Goal: Communication & Community: Answer question/provide support

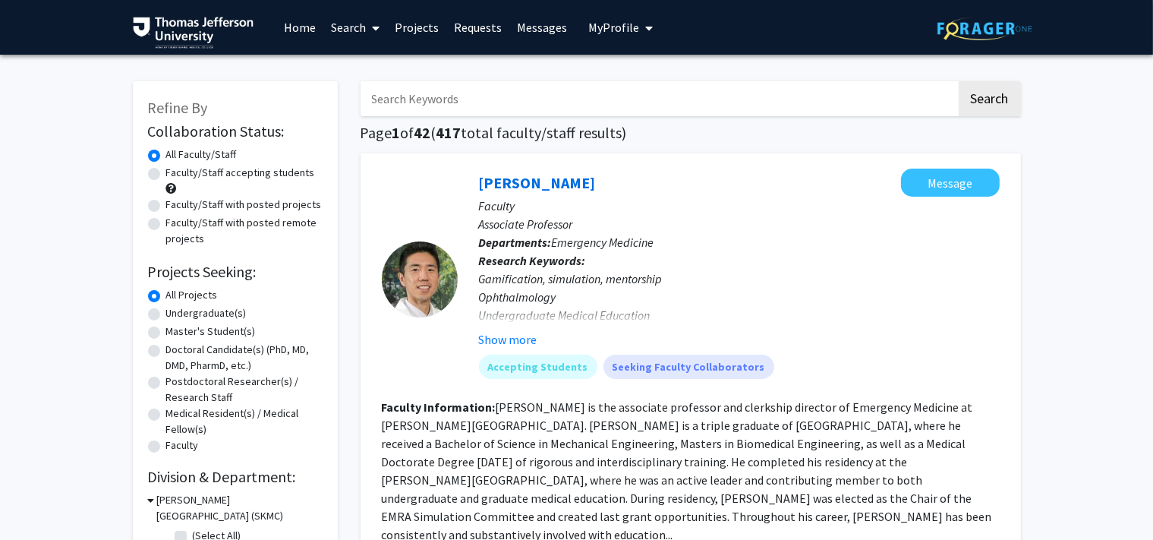
click at [190, 184] on div "Faculty/Staff accepting students" at bounding box center [235, 181] width 175 height 32
click at [609, 32] on span "My Profile" at bounding box center [613, 27] width 51 height 15
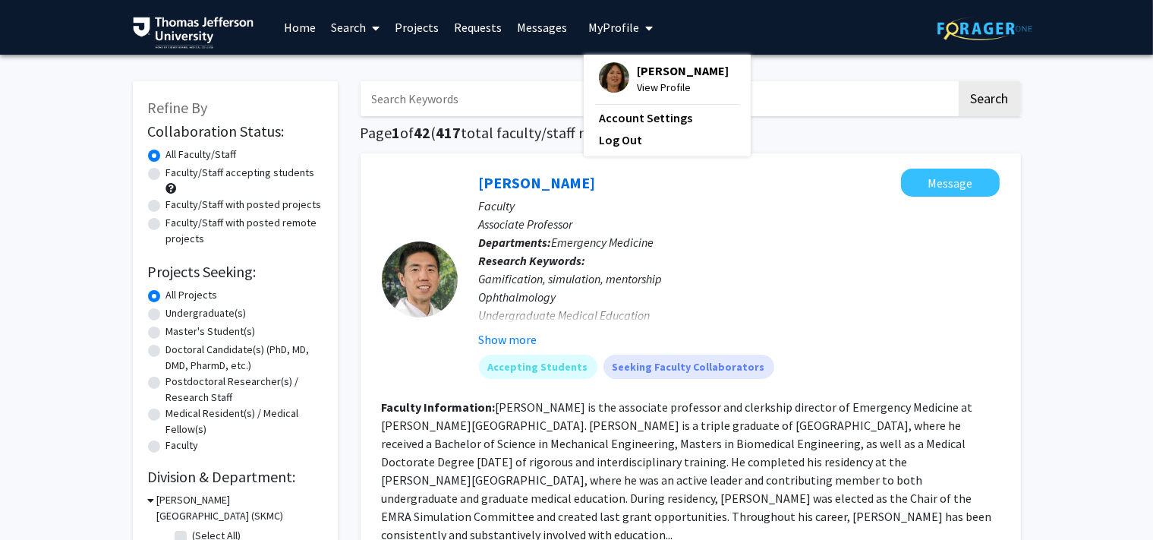
click at [647, 71] on span "[PERSON_NAME]" at bounding box center [683, 70] width 92 height 17
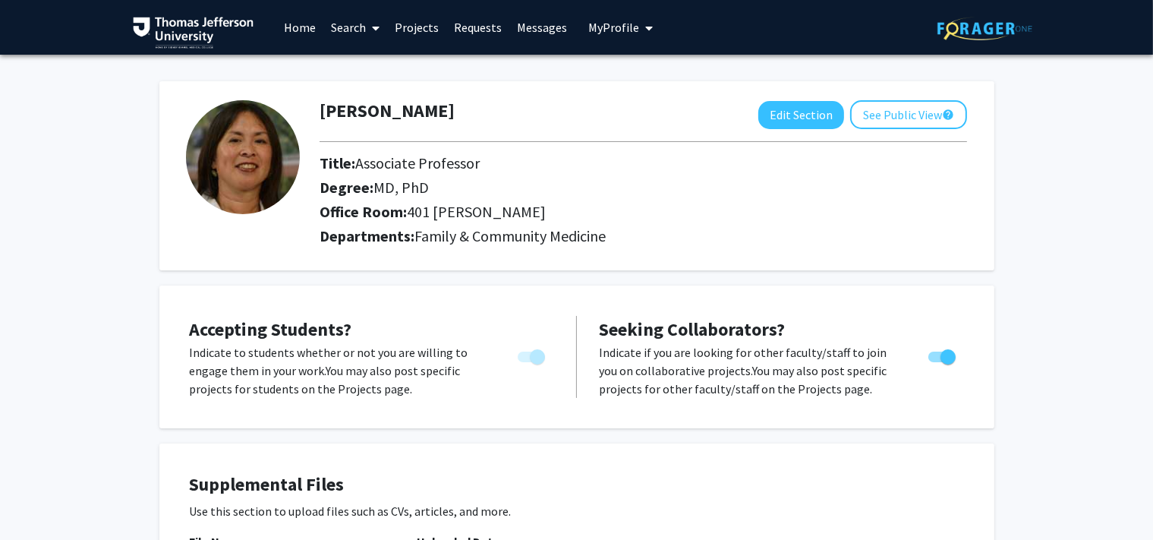
click at [533, 34] on link "Messages" at bounding box center [541, 27] width 65 height 53
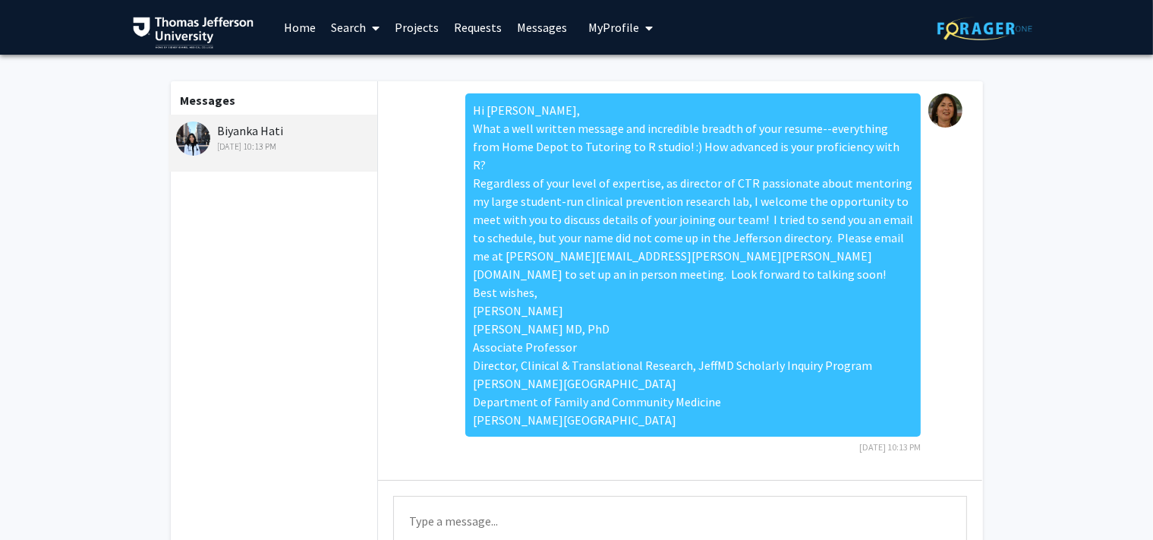
click at [470, 24] on link "Requests" at bounding box center [477, 27] width 63 height 53
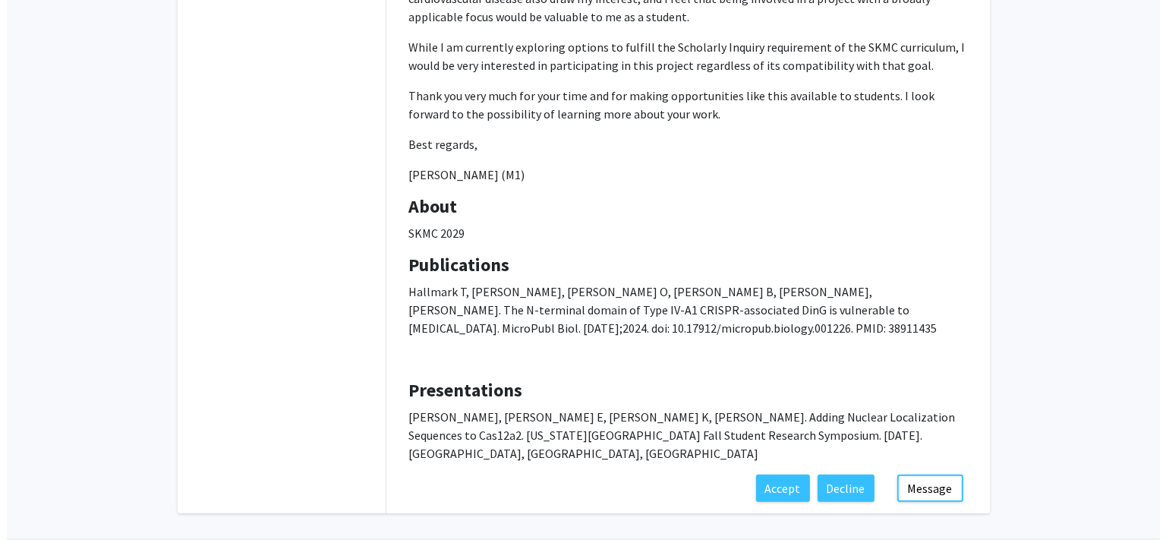
scroll to position [493, 0]
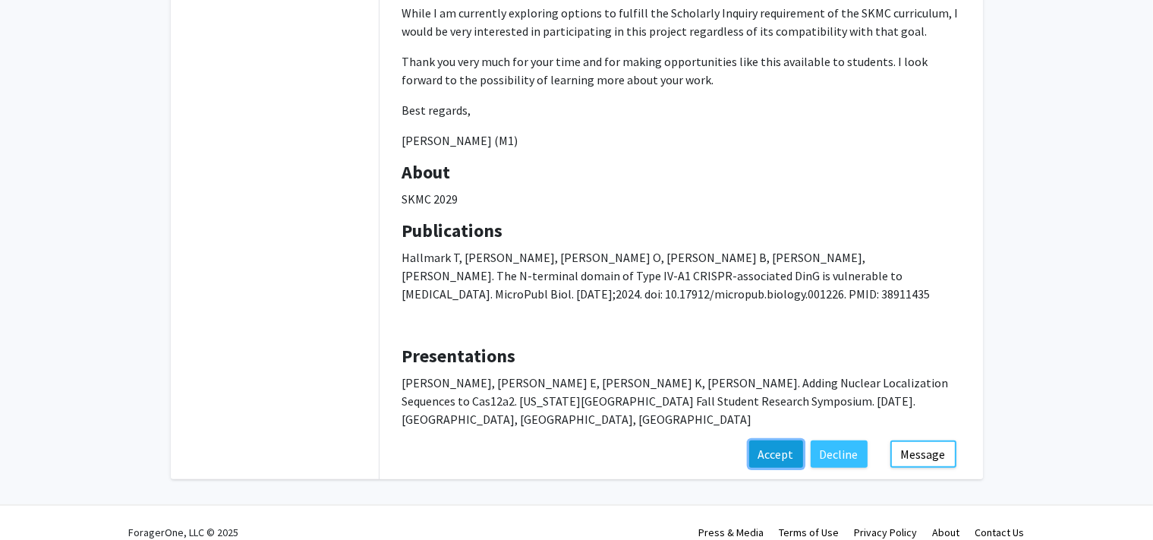
click at [776, 440] on button "Accept" at bounding box center [776, 453] width 54 height 27
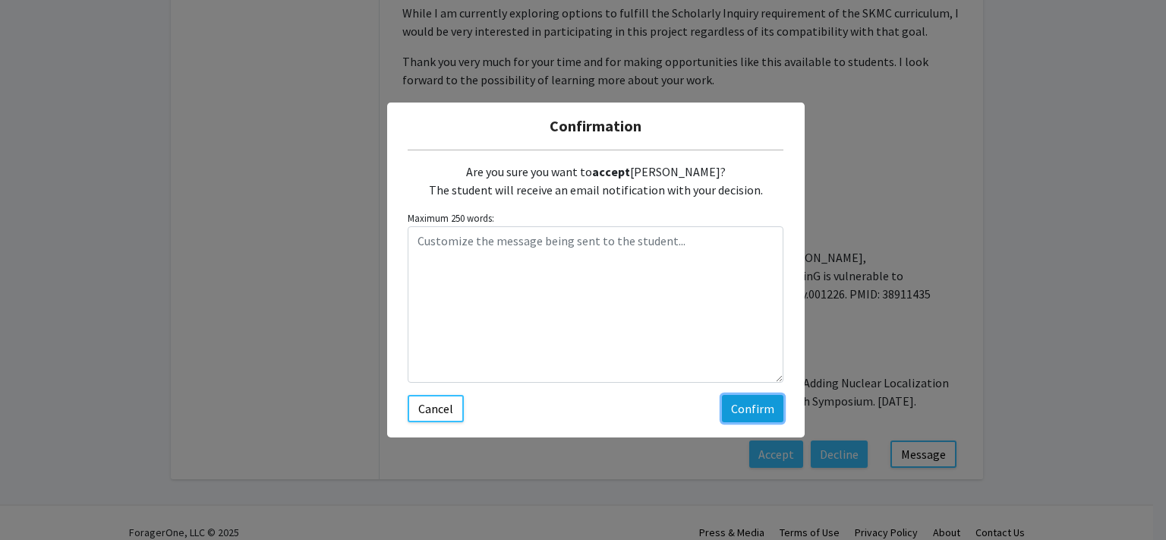
click at [738, 411] on button "Confirm" at bounding box center [752, 408] width 61 height 27
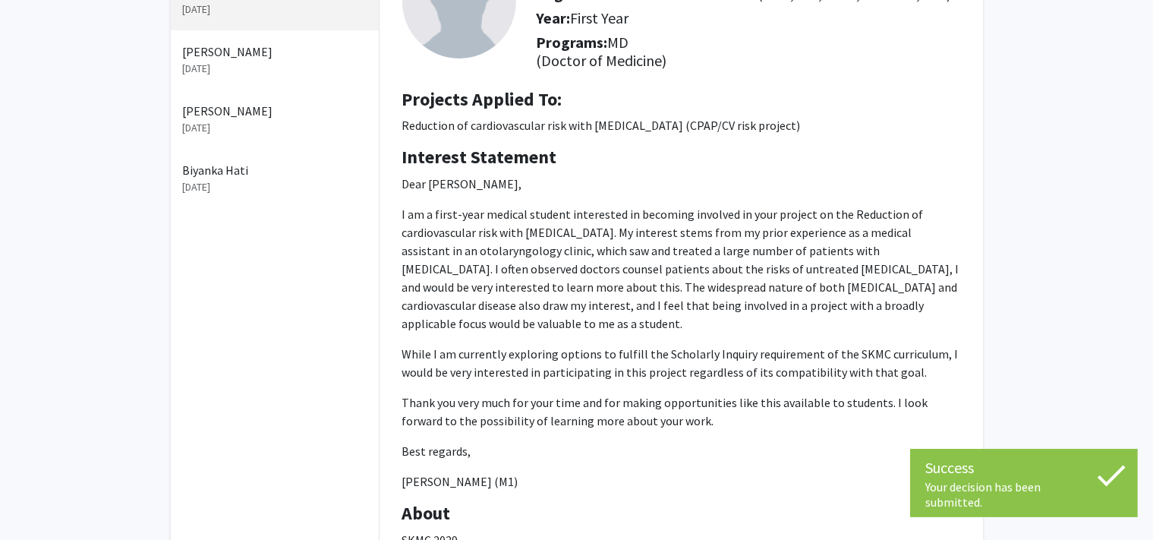
scroll to position [0, 0]
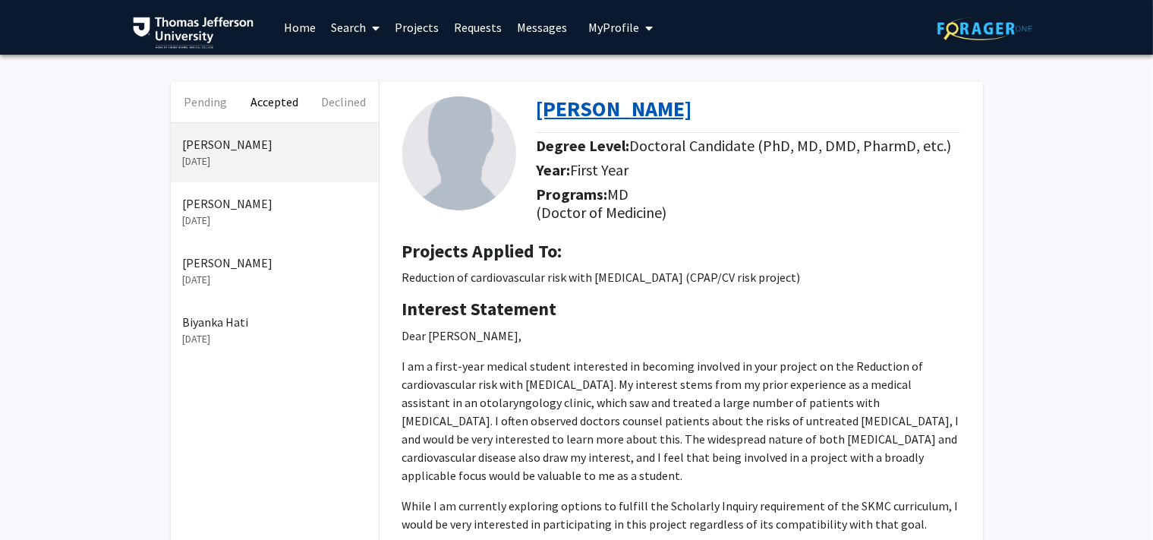
click at [571, 111] on b "[PERSON_NAME]" at bounding box center [614, 108] width 156 height 27
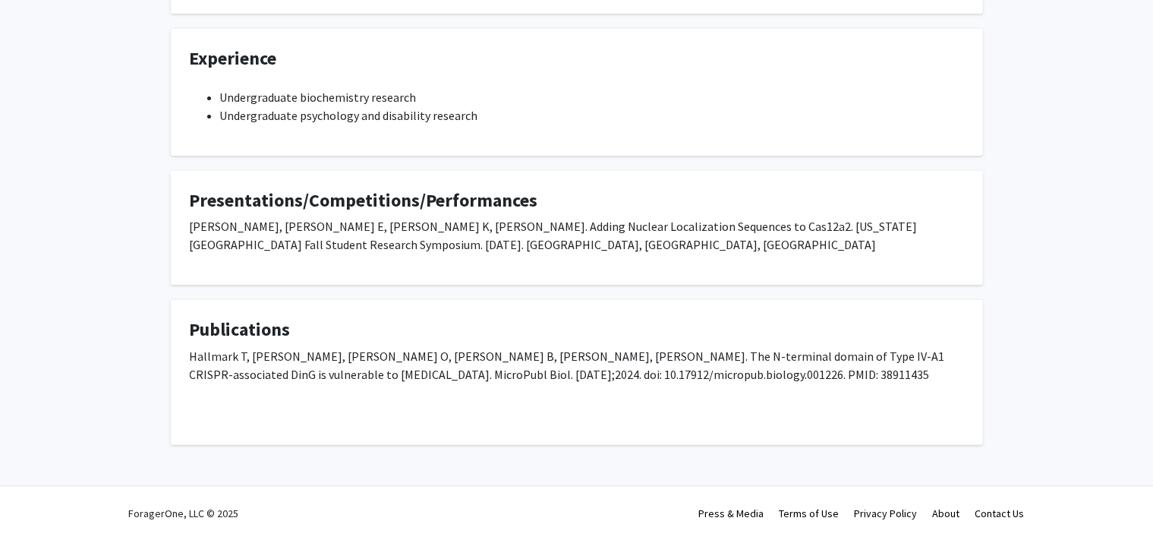
scroll to position [44, 0]
